Goal: Task Accomplishment & Management: Use online tool/utility

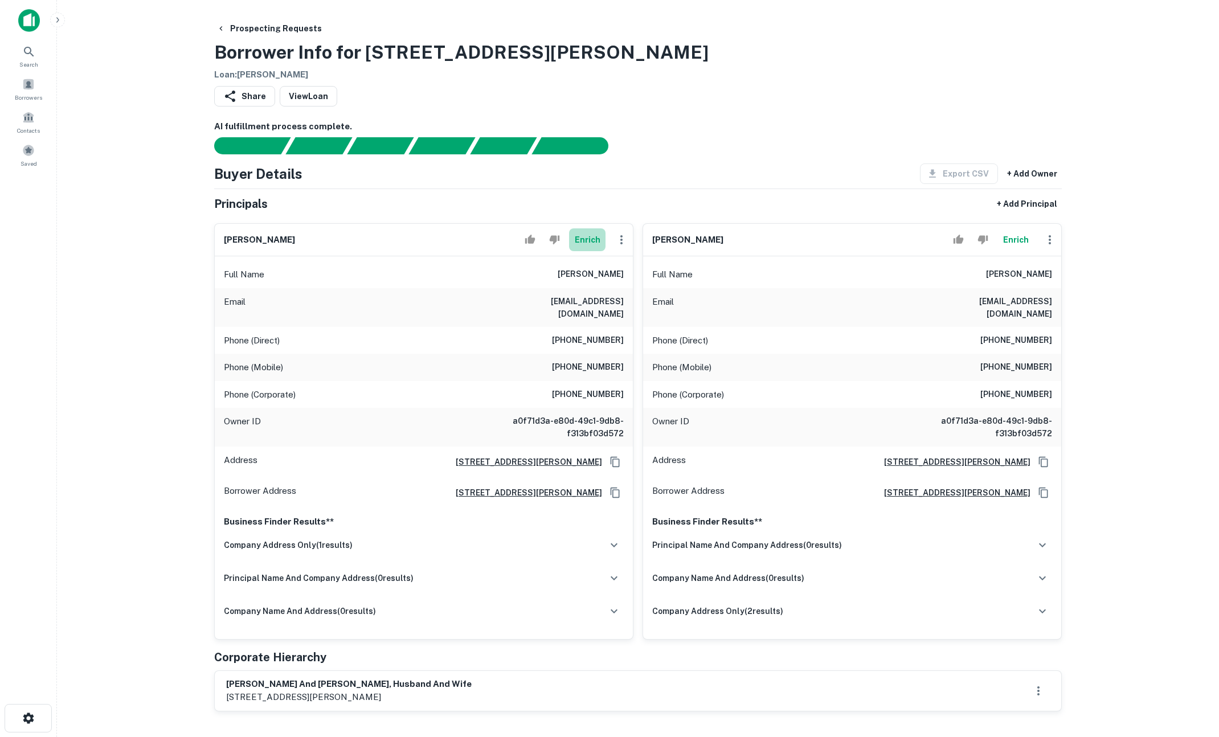
click at [585, 236] on button "Enrich" at bounding box center [587, 239] width 36 height 23
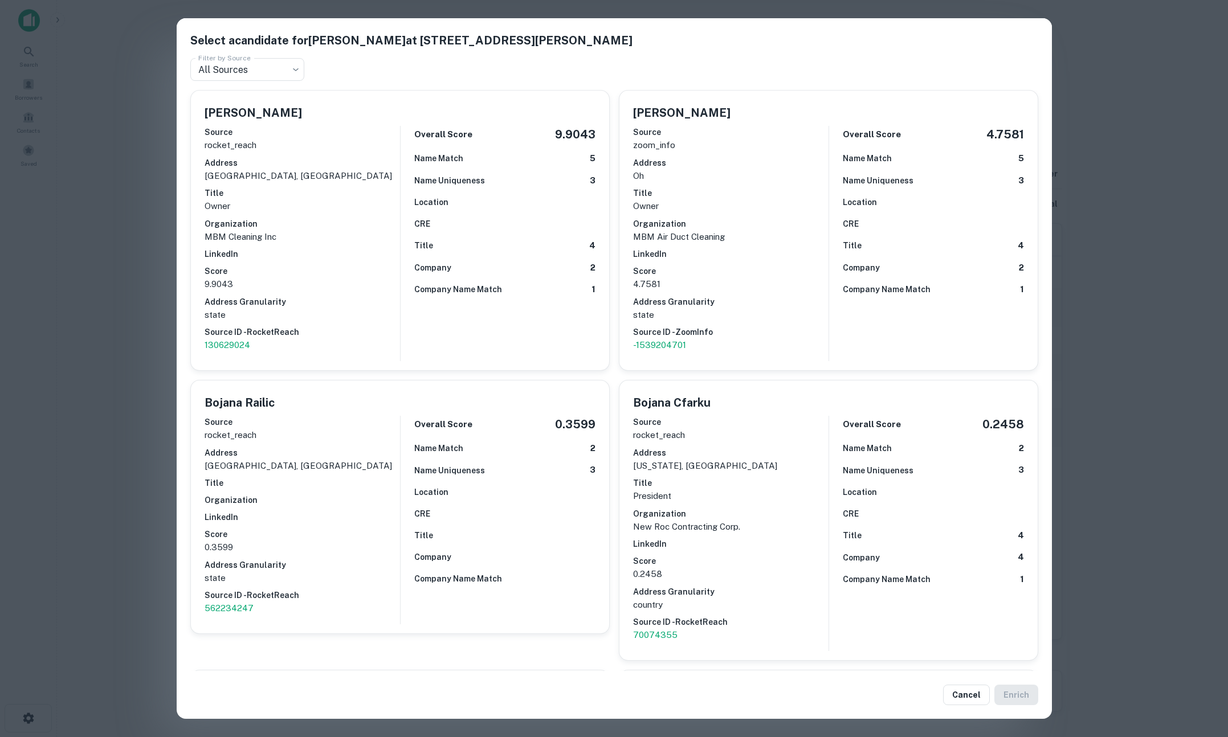
click at [129, 304] on div "Select a candidate for BOJANA KARANOVIC at 6217 stanbury rd Filter by Source Al…" at bounding box center [614, 368] width 1228 height 737
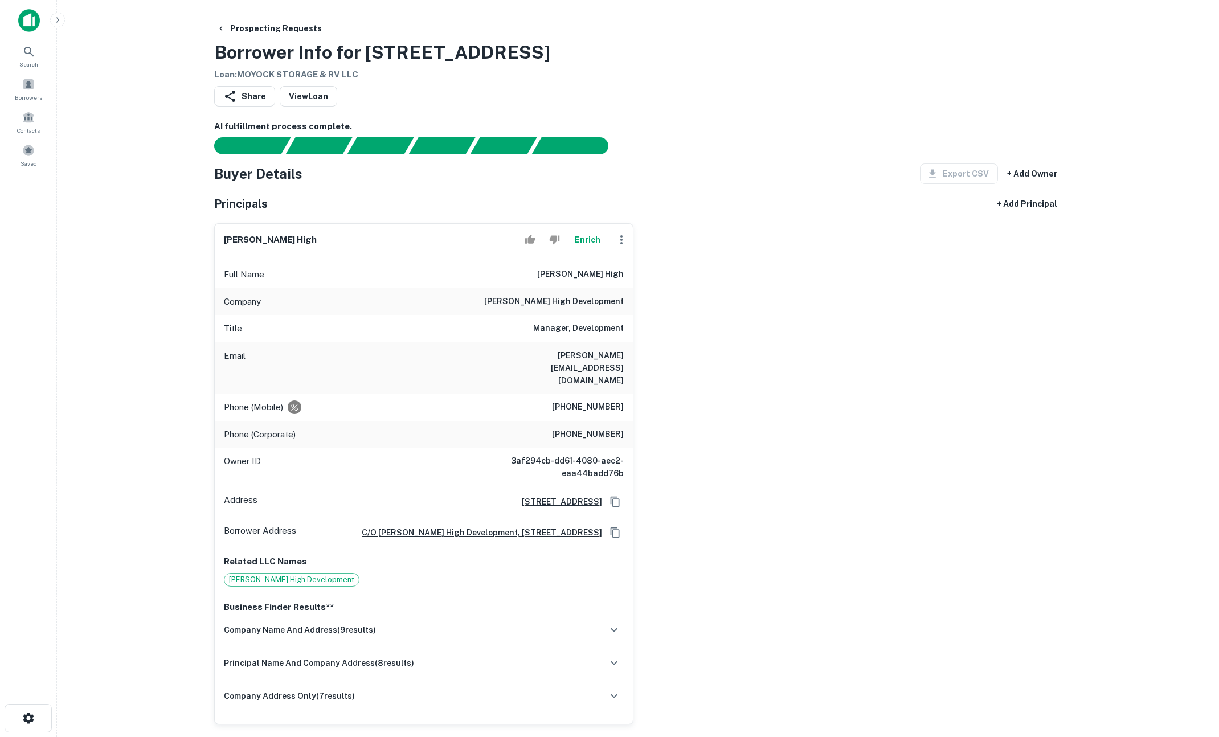
click at [588, 240] on button "Enrich" at bounding box center [587, 239] width 36 height 23
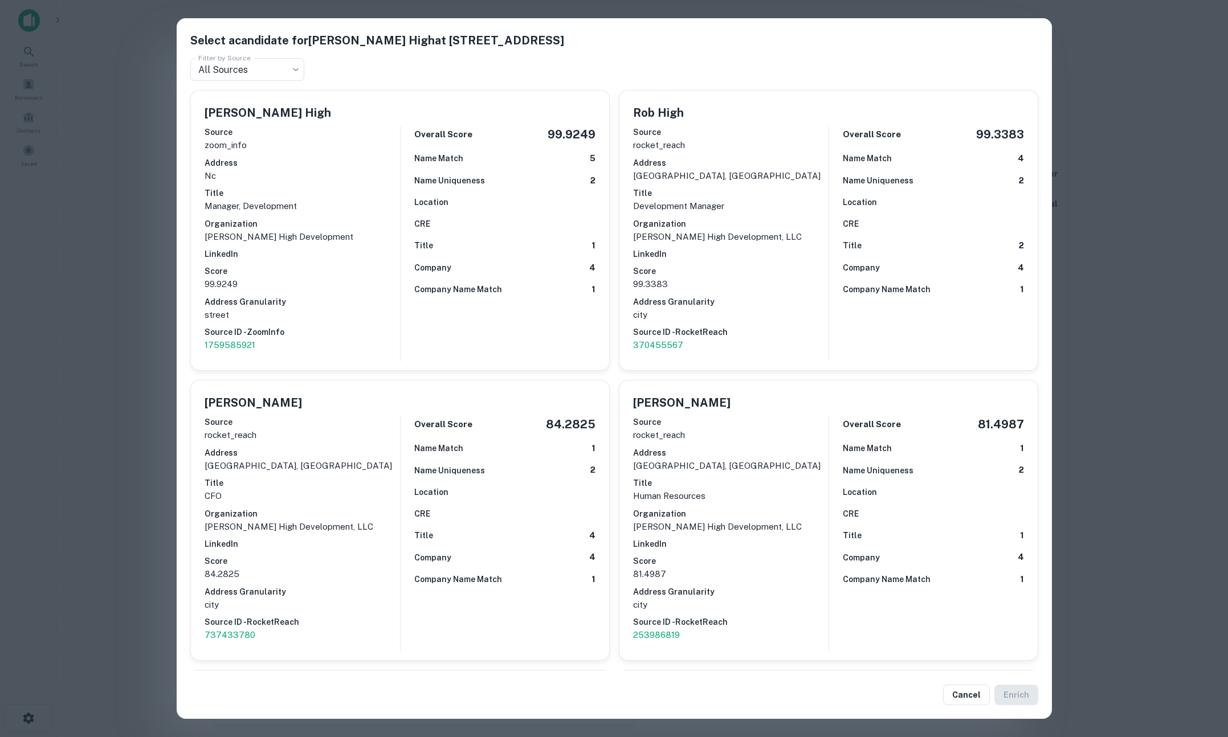
click at [123, 232] on div "Select a candidate for Robert M. High at 324 Greenville Ave Filter by Source Al…" at bounding box center [614, 368] width 1228 height 737
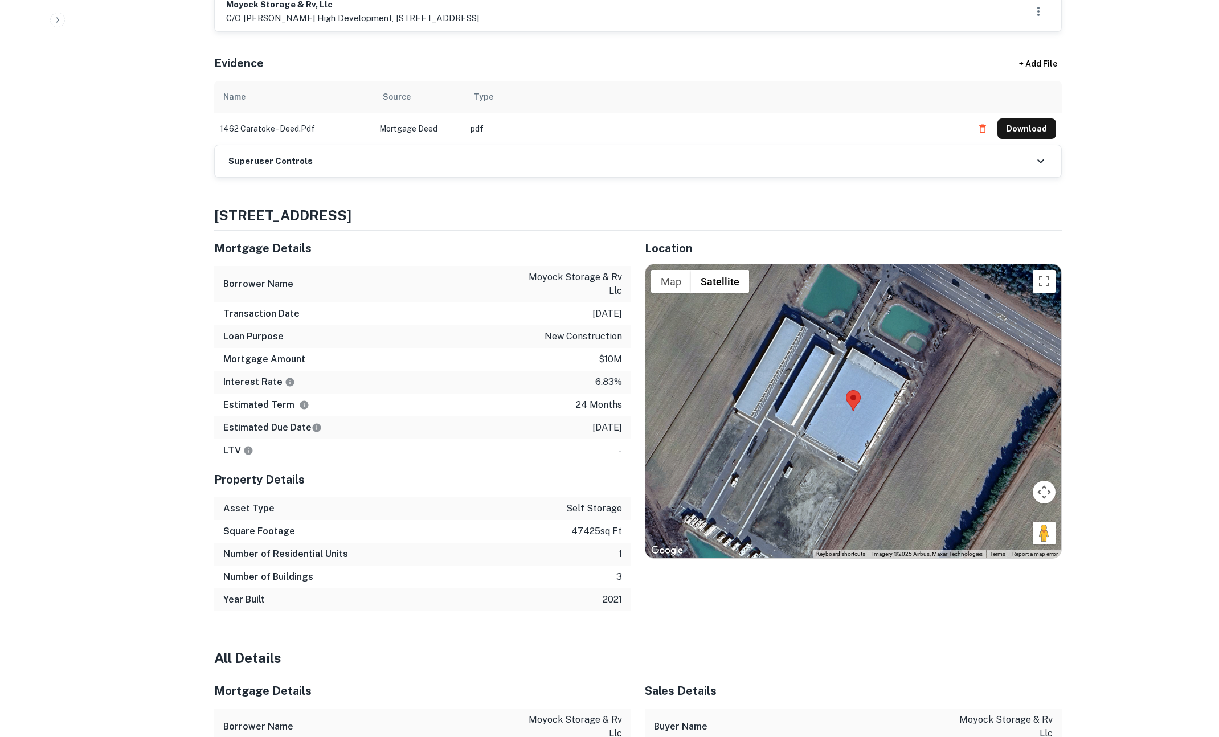
scroll to position [1015, 0]
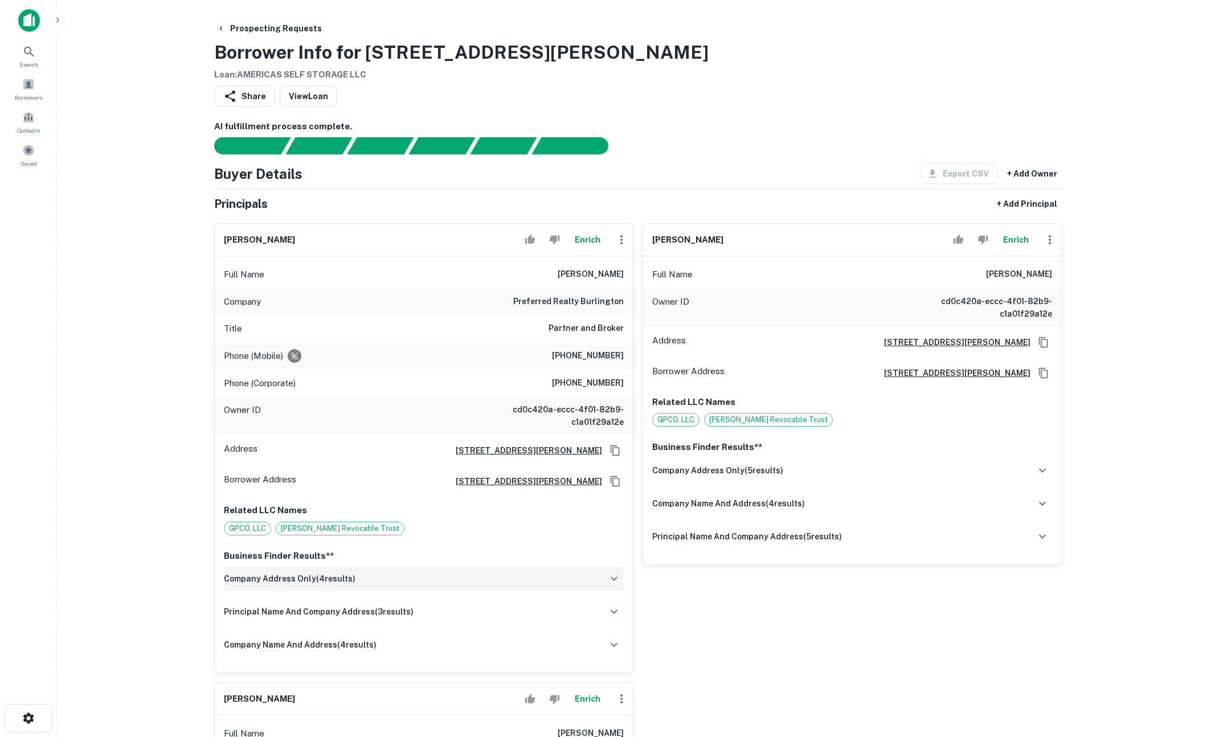
click at [593, 573] on div "company address only ( 4 results)" at bounding box center [424, 579] width 400 height 24
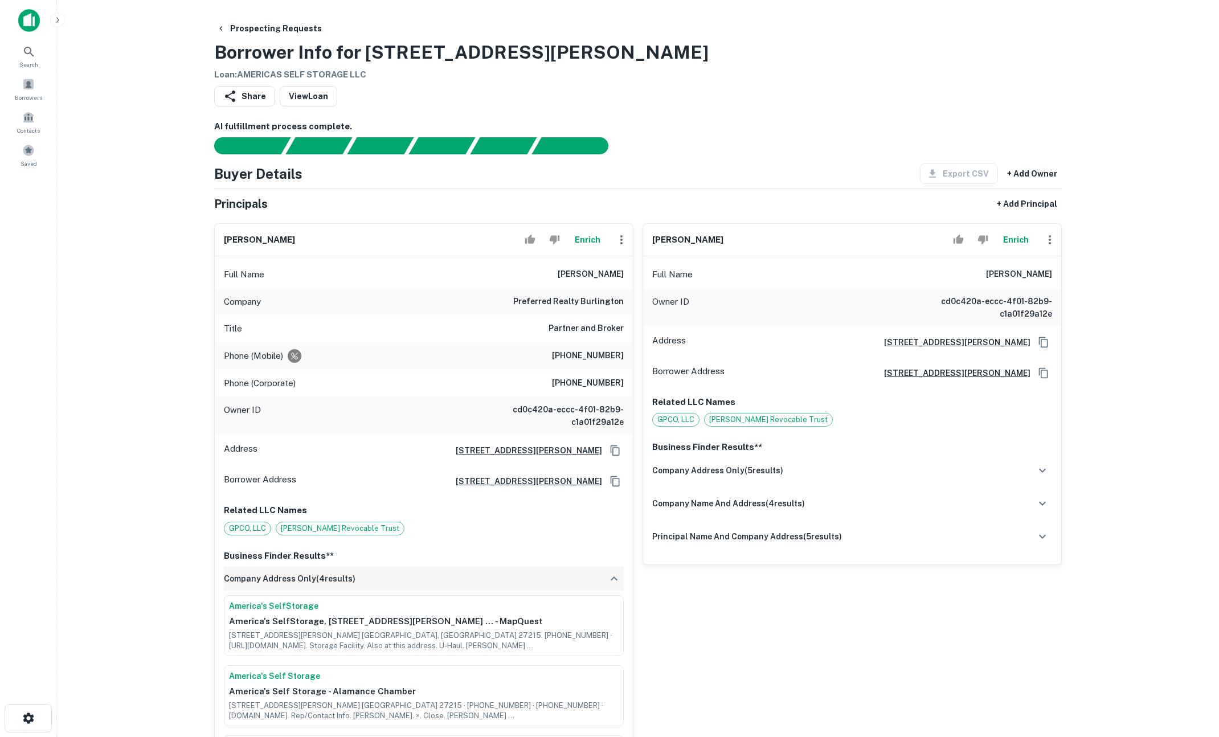
click at [592, 574] on div "company address only ( 4 results)" at bounding box center [424, 579] width 400 height 24
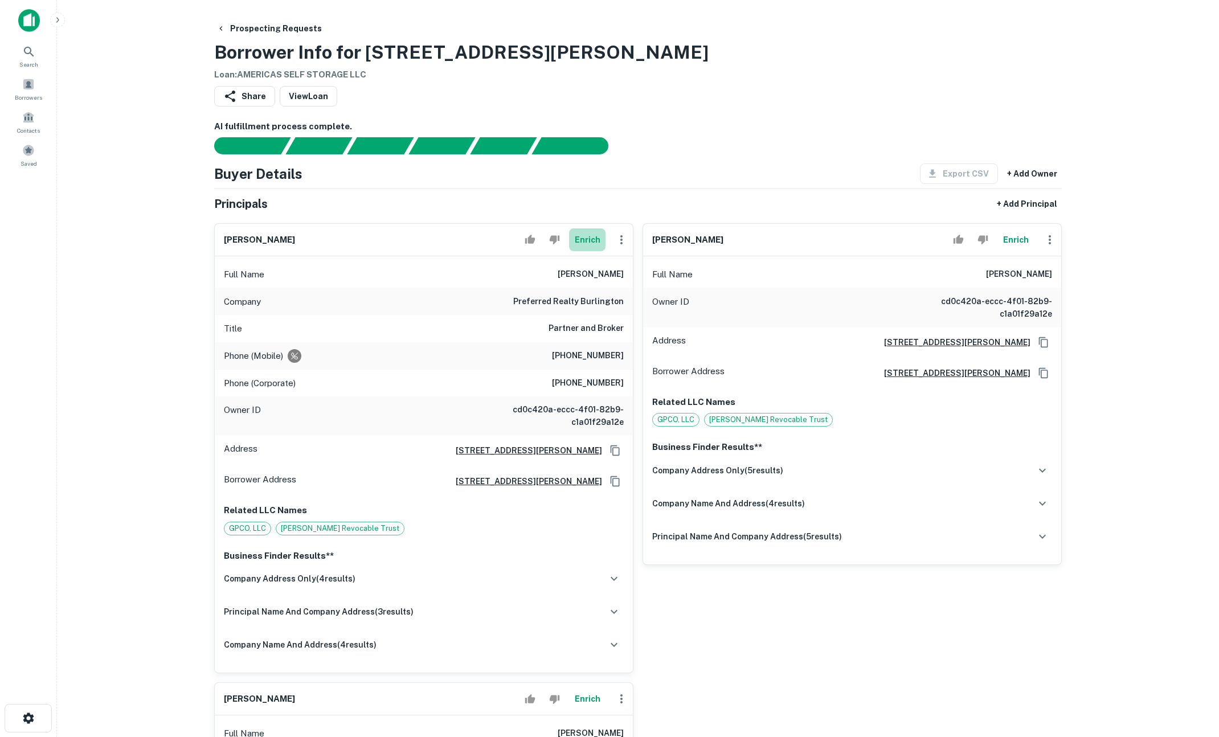
click at [591, 241] on button "Enrich" at bounding box center [587, 239] width 36 height 23
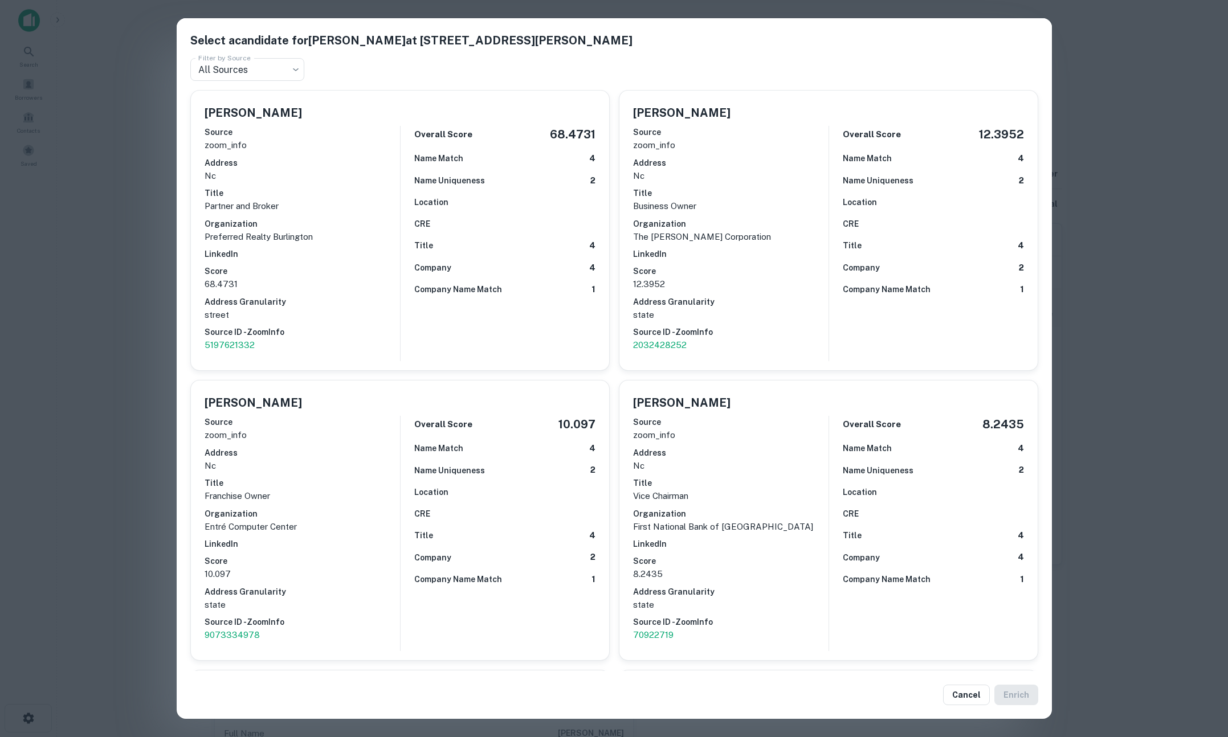
click at [119, 292] on div "Select a candidate for Johnny Gilliam at 632 Chapel Hill Rd Filter by Source Al…" at bounding box center [614, 368] width 1228 height 737
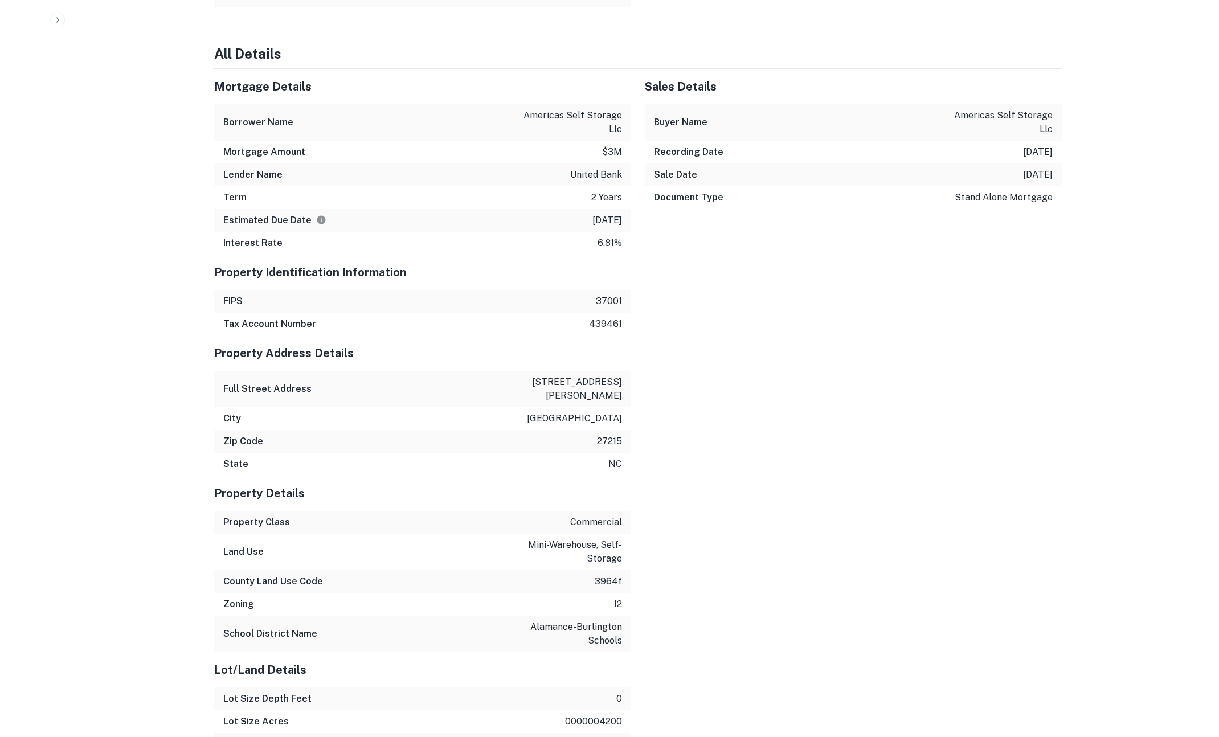
scroll to position [1638, 0]
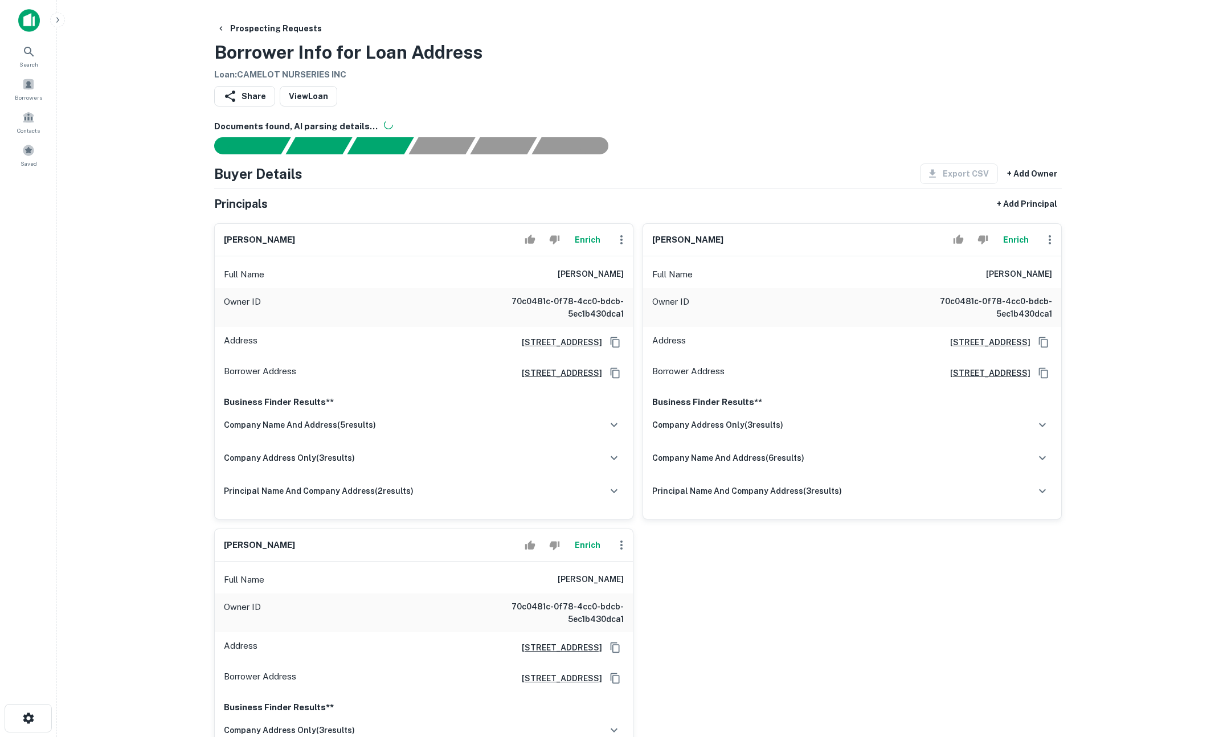
click at [594, 243] on button "Enrich" at bounding box center [587, 239] width 36 height 23
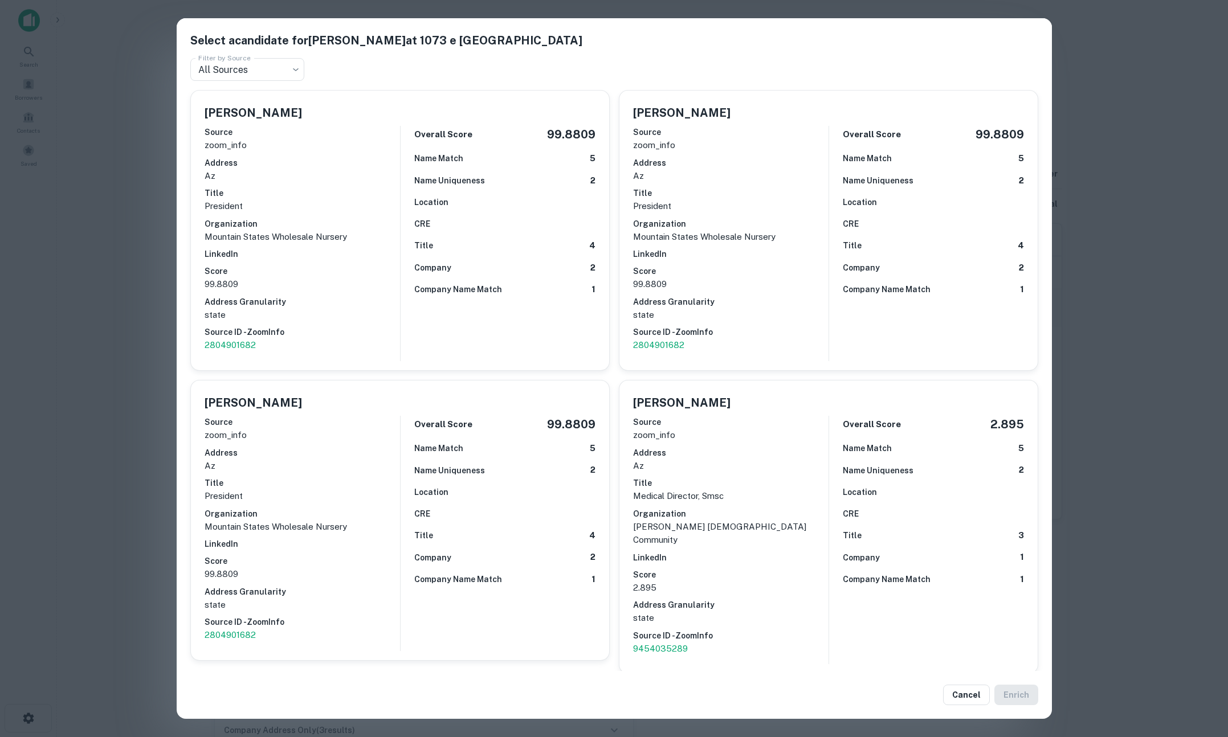
click at [125, 247] on div "Select a candidate for David Willey at 1073 e birch road Filter by Source All S…" at bounding box center [614, 368] width 1228 height 737
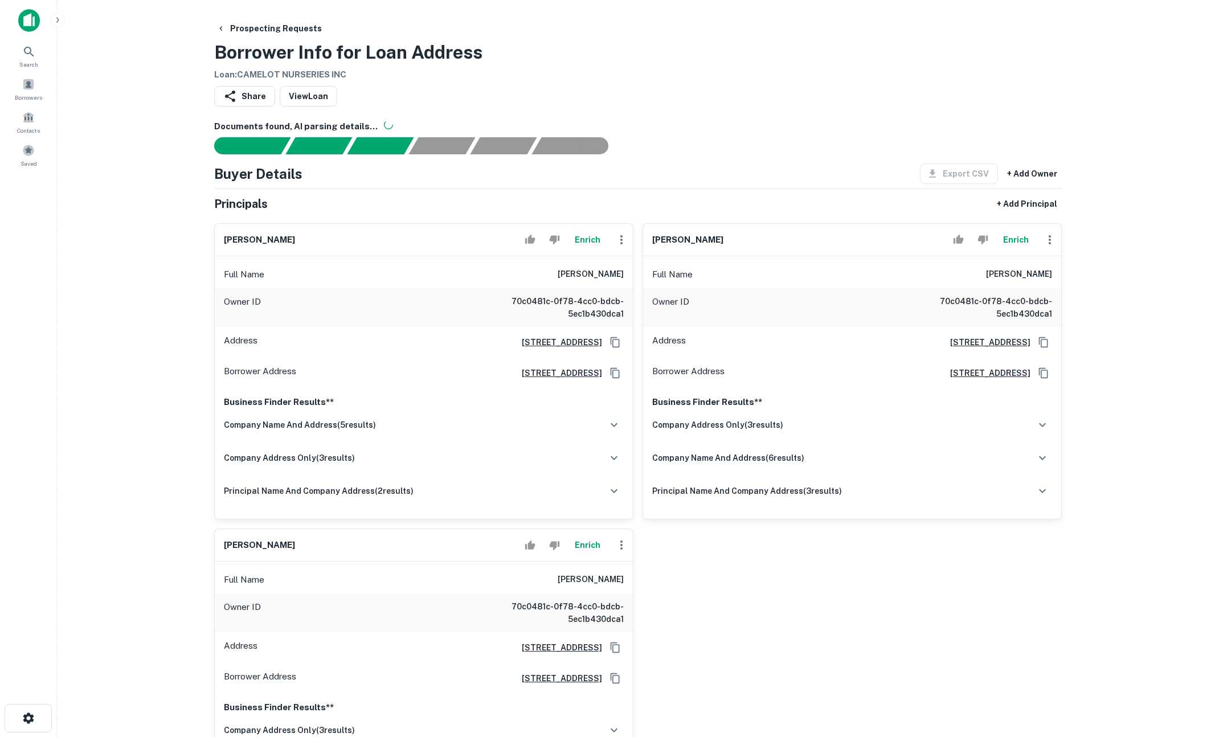
click at [143, 215] on main "Prospecting Requests Borrower Info for Loan Address Loan : CAMELOT NURSERIES IN…" at bounding box center [638, 368] width 1162 height 737
click at [622, 246] on icon "button" at bounding box center [622, 240] width 14 height 14
click at [595, 243] on div at bounding box center [614, 368] width 1228 height 737
click at [587, 243] on button "Enrich" at bounding box center [587, 239] width 36 height 23
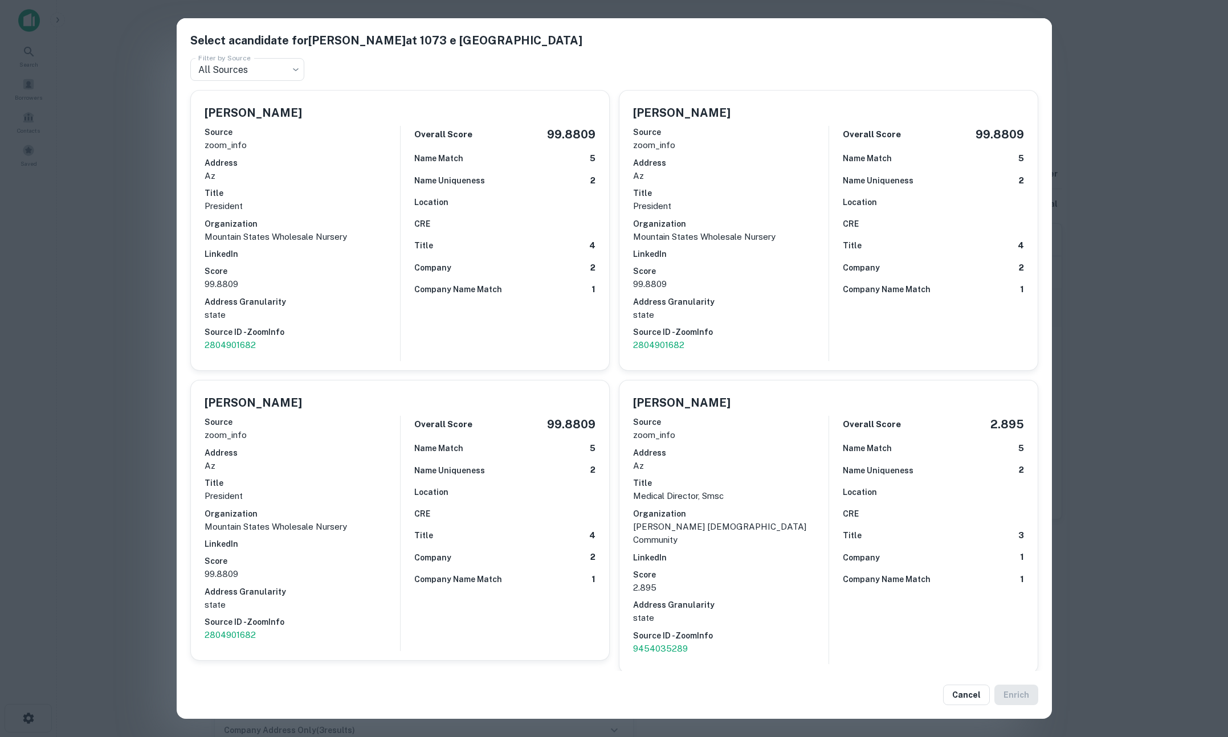
click at [110, 349] on div "Select a candidate for David Willey at 1073 e birch road Filter by Source All S…" at bounding box center [614, 368] width 1228 height 737
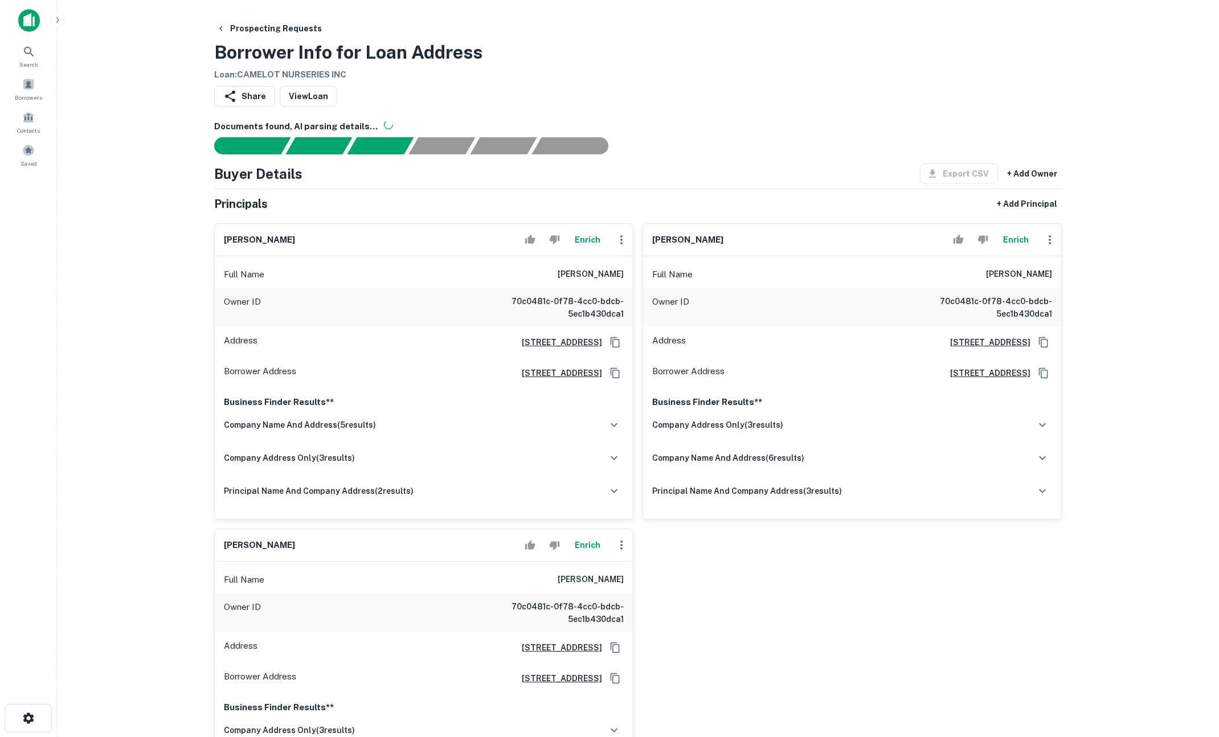
drag, startPoint x: 749, startPoint y: 67, endPoint x: 651, endPoint y: 10, distance: 113.2
click at [747, 66] on div "Prospecting Requests Borrower Info for Loan Address Loan : CAMELOT NURSERIES INC" at bounding box center [638, 49] width 848 height 63
